Goal: Find specific page/section: Find specific page/section

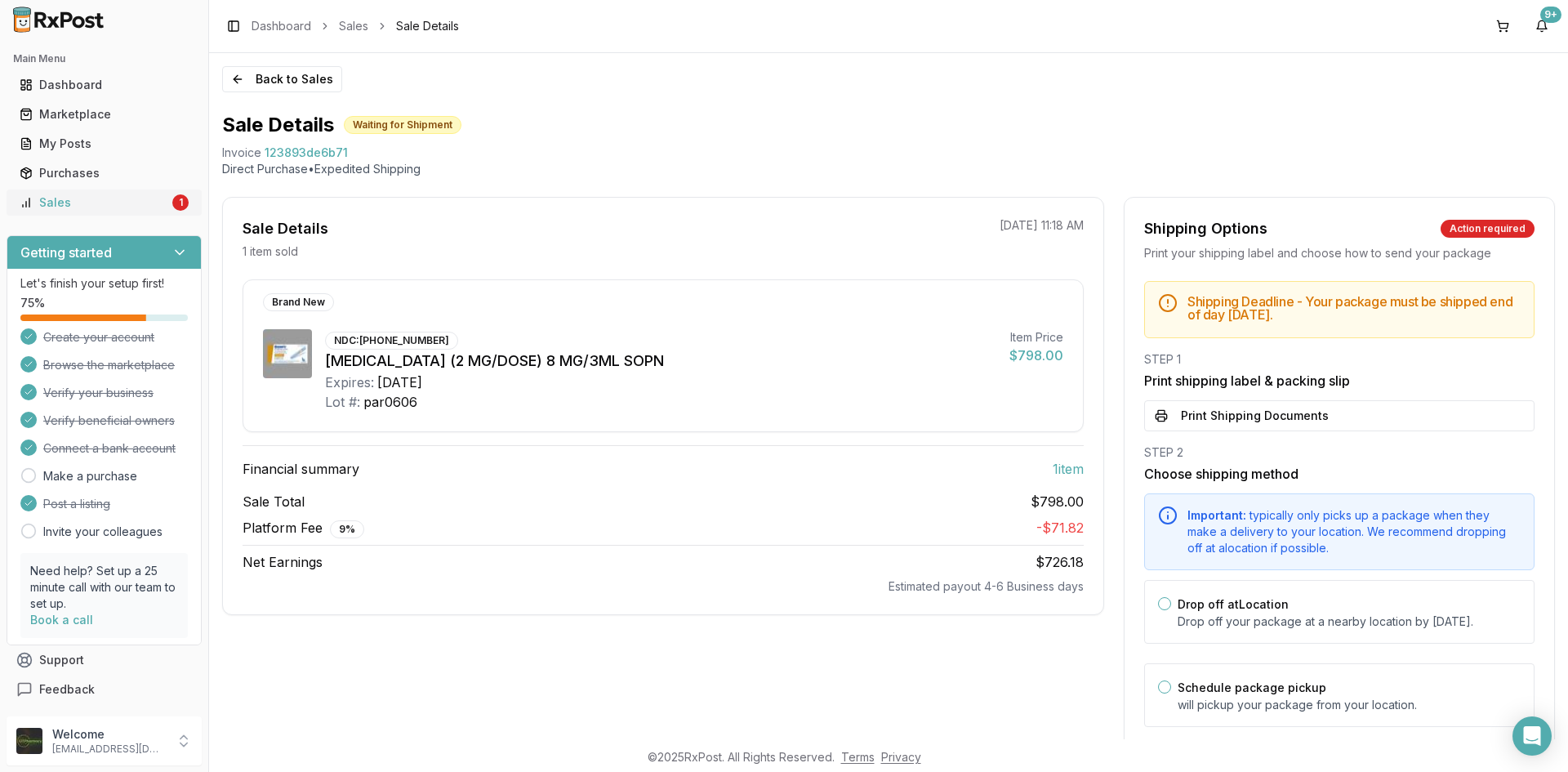
click at [63, 196] on div "Sales" at bounding box center [95, 202] width 150 height 16
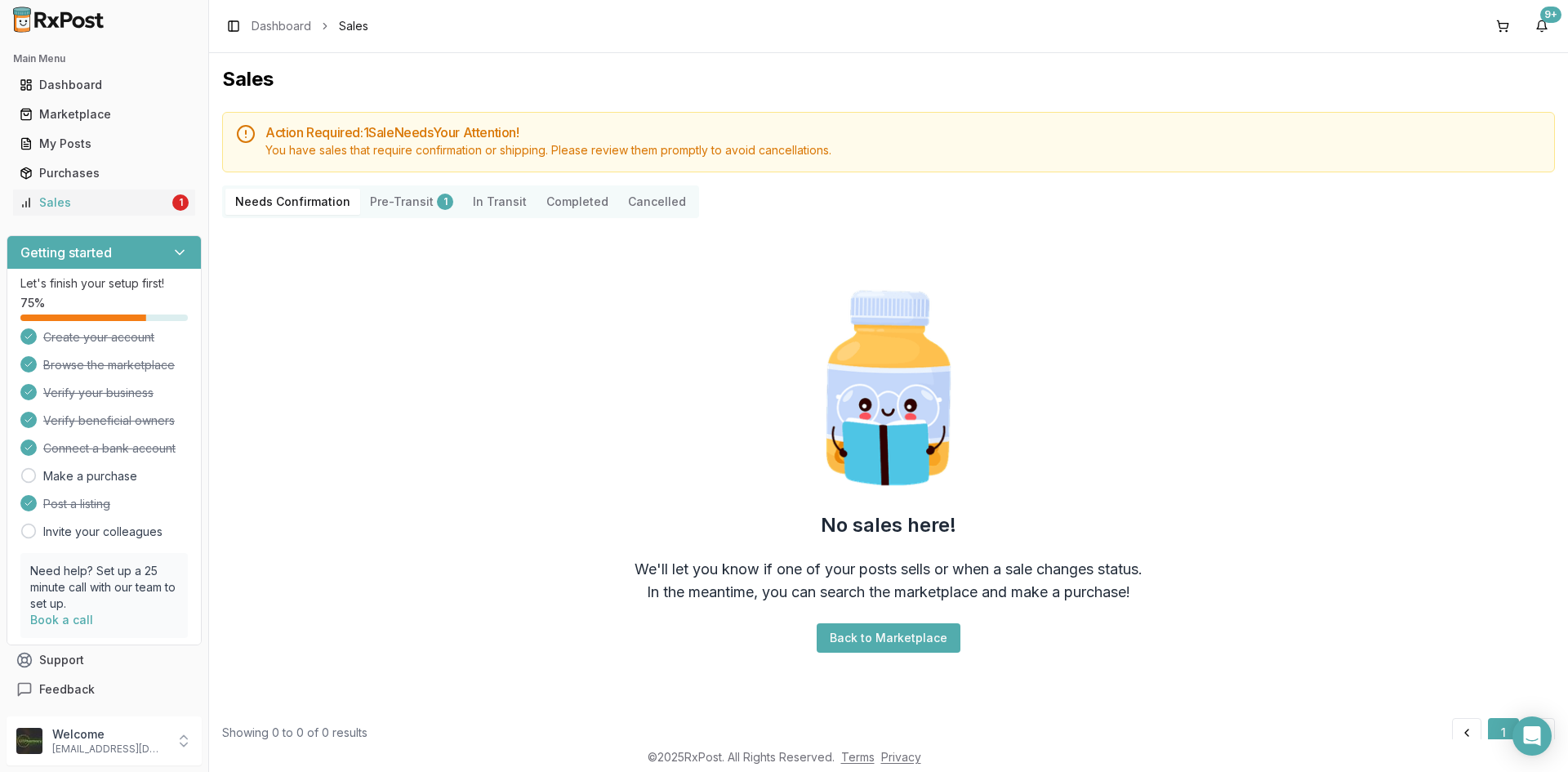
click at [437, 194] on div "1" at bounding box center [445, 201] width 16 height 16
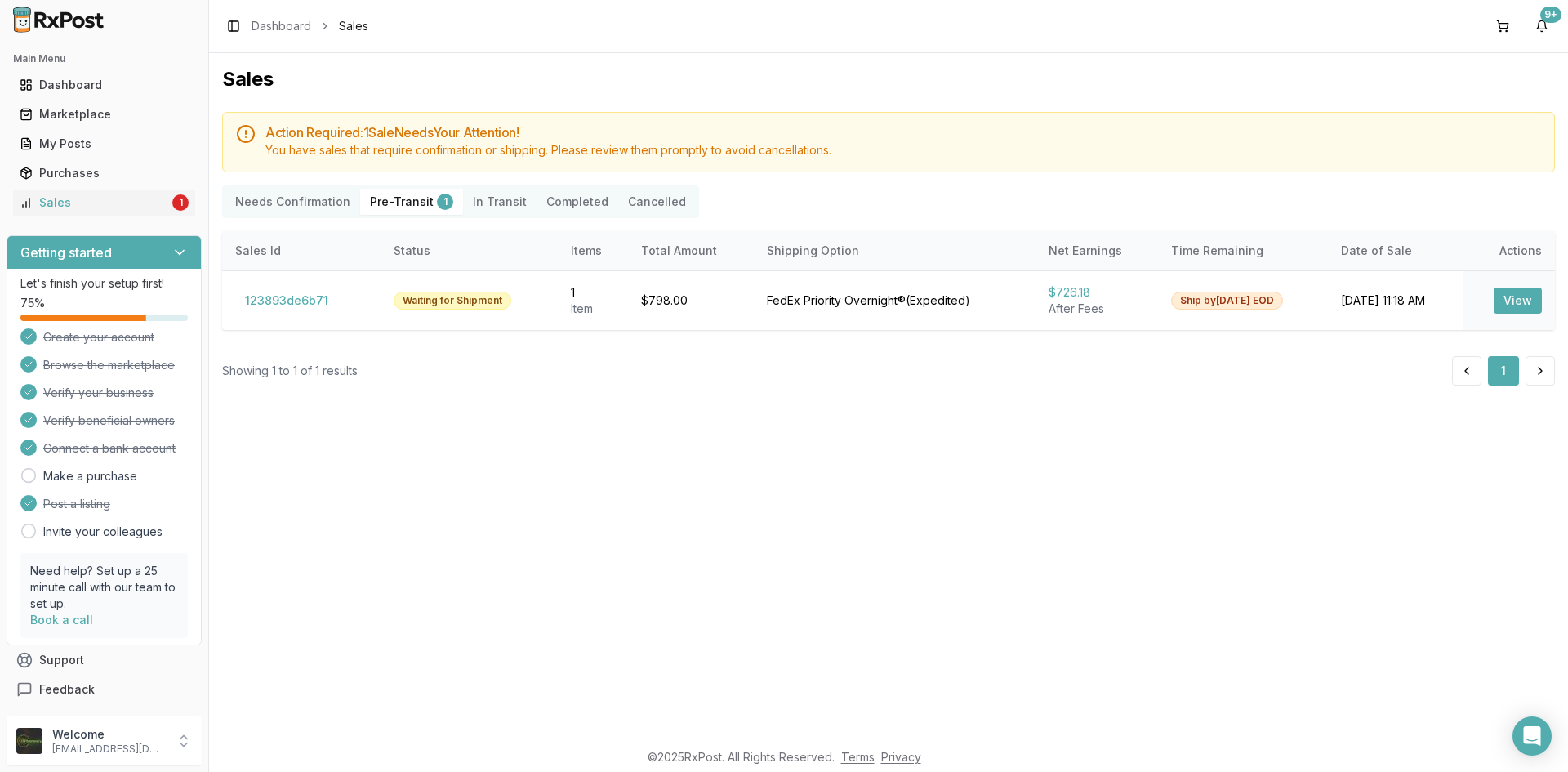
click at [320, 204] on Confirmation "Needs Confirmation" at bounding box center [292, 201] width 135 height 26
